Goal: Answer question/provide support: Answer question/provide support

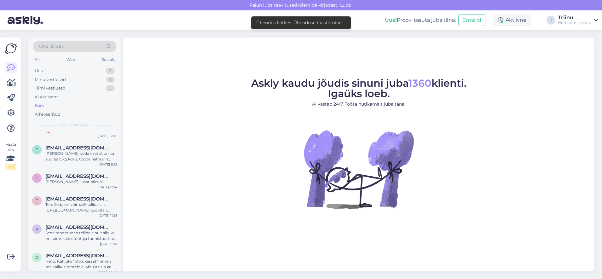
scroll to position [1851, 0]
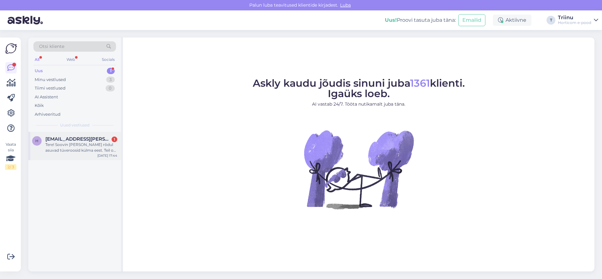
click at [79, 147] on div "Tere! Soovin [PERSON_NAME] rõdul asuvad tüveroosid külma eest. Teil on pakkuda …" at bounding box center [81, 147] width 72 height 11
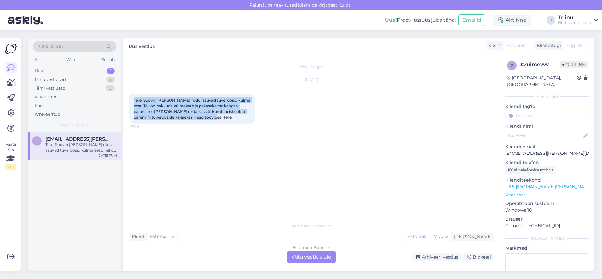
drag, startPoint x: 134, startPoint y: 99, endPoint x: 220, endPoint y: 117, distance: 88.2
click at [220, 117] on div "Tere! Soovin [PERSON_NAME] rõdul asuvad tüveroosid külma eest. Teil on pakkuda …" at bounding box center [192, 109] width 126 height 30
copy span "Tere! Soovin [PERSON_NAME] rõdul asuvad tüveroosid külma eest. Teil on pakkuda …"
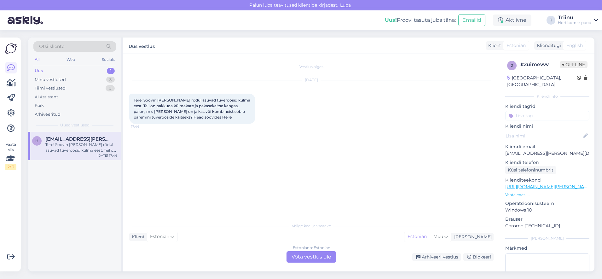
click at [305, 257] on div "Estonian to Estonian Võta vestlus üle" at bounding box center [311, 256] width 50 height 11
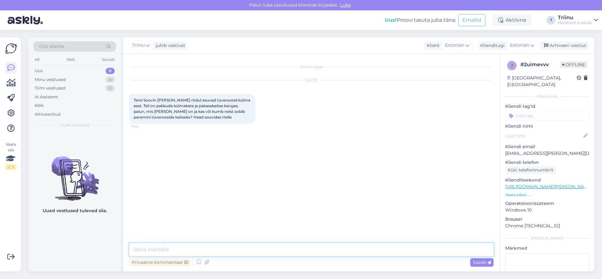
click at [180, 245] on textarea at bounding box center [311, 249] width 364 height 13
paste textarea "Tere, Helle! 🌹 Külmakate ja pakasekaitse [PERSON_NAME] on sarnase eesmärgiga, k…"
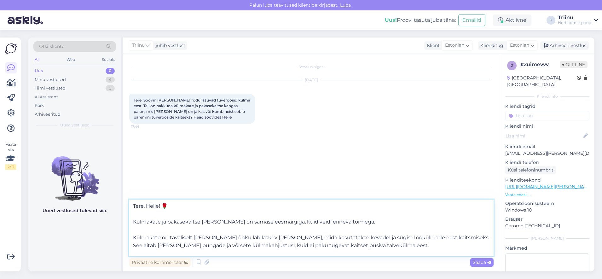
click at [149, 213] on textarea "Tere, Helle! 🌹 Külmakate ja pakasekaitse [PERSON_NAME] on sarnase eesmärgiga, k…" at bounding box center [311, 227] width 364 height 57
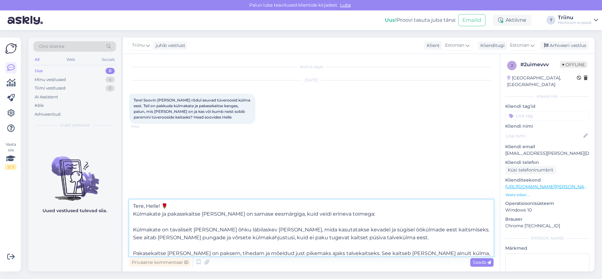
click at [136, 220] on textarea "Tere, Helle! 🌹 Külmakate ja pakasekaitse kangas on sarnase eesmärgiga, kuid vei…" at bounding box center [311, 227] width 364 height 57
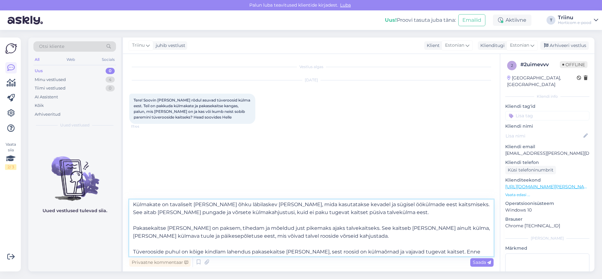
scroll to position [27, 0]
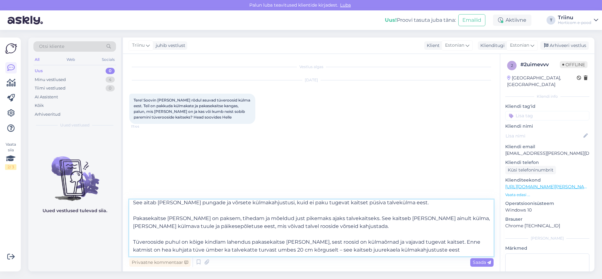
click at [209, 249] on textarea "Tere, Helle! 🌹 Külmakate ja pakasekaitse kangas on sarnase eesmärgiga, kuid vei…" at bounding box center [311, 227] width 364 height 57
click at [315, 249] on textarea "Tere, Helle! 🌹 Külmakate ja pakasekaitse kangas on sarnase eesmärgiga, kuid vei…" at bounding box center [311, 227] width 364 height 57
click at [416, 250] on textarea "Tere, Helle! 🌹 Külmakate ja pakasekaitse kangas on sarnase eesmärgiga, kuid vei…" at bounding box center [311, 227] width 364 height 57
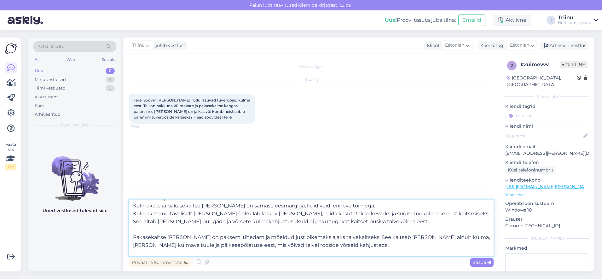
scroll to position [0, 0]
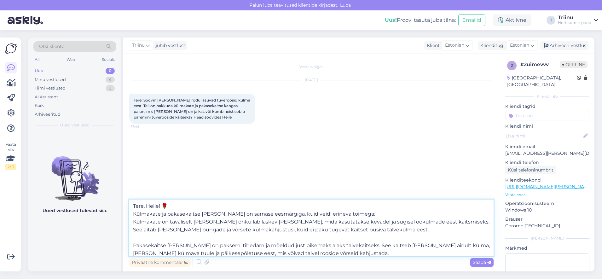
click at [134, 220] on textarea "Tere, Helle! 🌹 Külmakate ja pakasekaitse kangas on sarnase eesmärgiga, kuid vei…" at bounding box center [311, 227] width 364 height 57
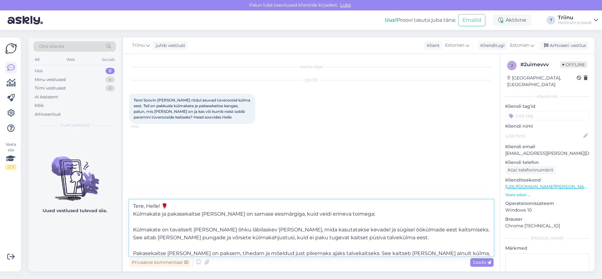
scroll to position [35, 0]
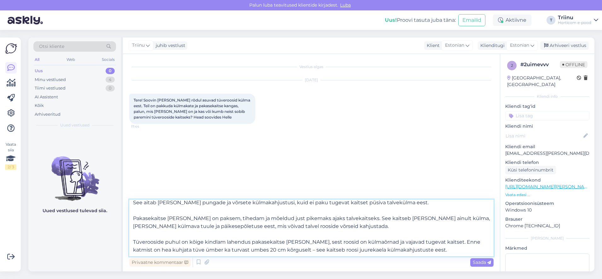
click at [423, 247] on textarea "Tere, Helle! 🌹 Külmakate ja pakasekaitse kangas on sarnase eesmärgiga, kuid vei…" at bounding box center [311, 227] width 364 height 57
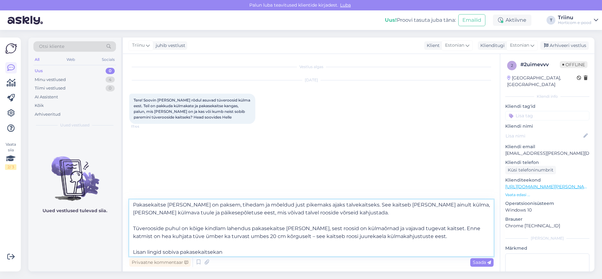
scroll to position [51, 0]
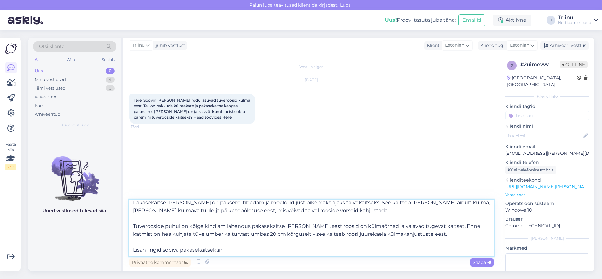
drag, startPoint x: 164, startPoint y: 252, endPoint x: 254, endPoint y: 255, distance: 89.5
click at [254, 255] on textarea "Tere, Helle! 🌹 Külmakate ja pakasekaitse kangas on sarnase eesmärgiga, kuid vei…" at bounding box center [311, 227] width 364 height 57
click at [223, 243] on textarea "Tere, Helle! 🌹 Külmakate ja pakasekaitse kangas on sarnase eesmärgiga, kuid vei…" at bounding box center [311, 227] width 364 height 57
paste textarea "https://horticom.ee/e-pood/?s=pakasekait&post_type=product"
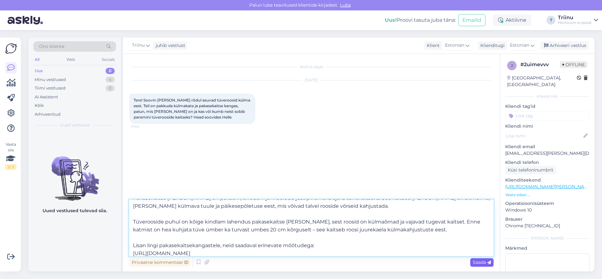
type textarea "Tere, Helle! 🌹 Külmakate ja pakasekaitse kangas on sarnase eesmärgiga, kuid vei…"
click at [479, 263] on span "Saada" at bounding box center [481, 262] width 18 height 6
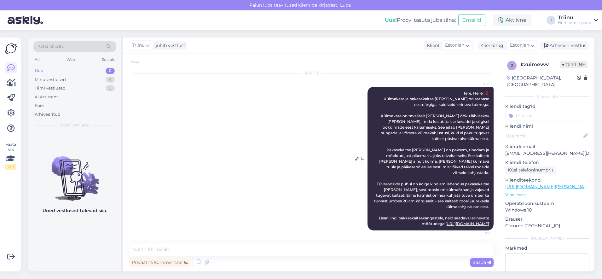
scroll to position [70, 0]
click at [195, 253] on textarea at bounding box center [311, 249] width 364 height 13
